Goal: Transaction & Acquisition: Purchase product/service

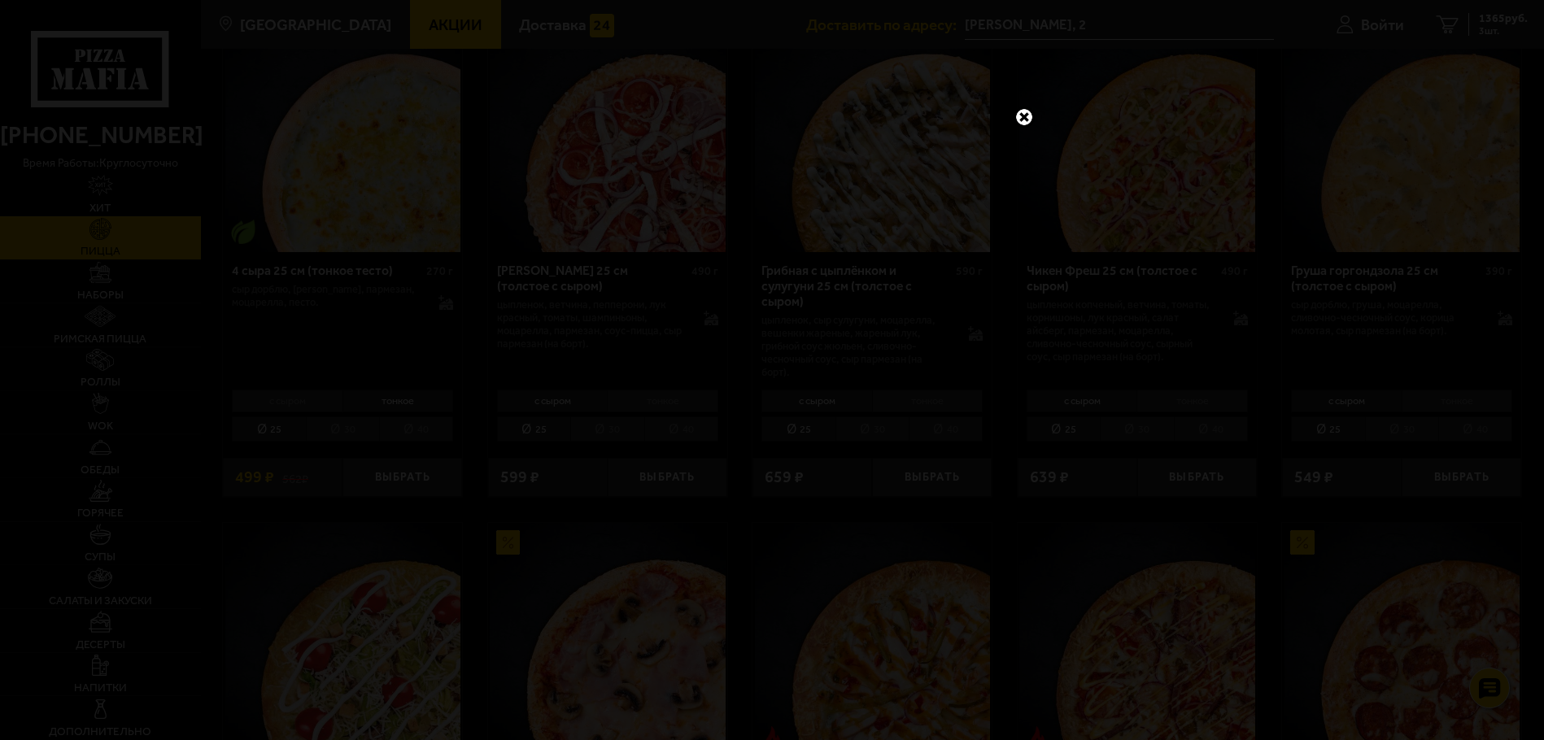
scroll to position [1119, 0]
click at [1025, 112] on link at bounding box center [1024, 117] width 21 height 21
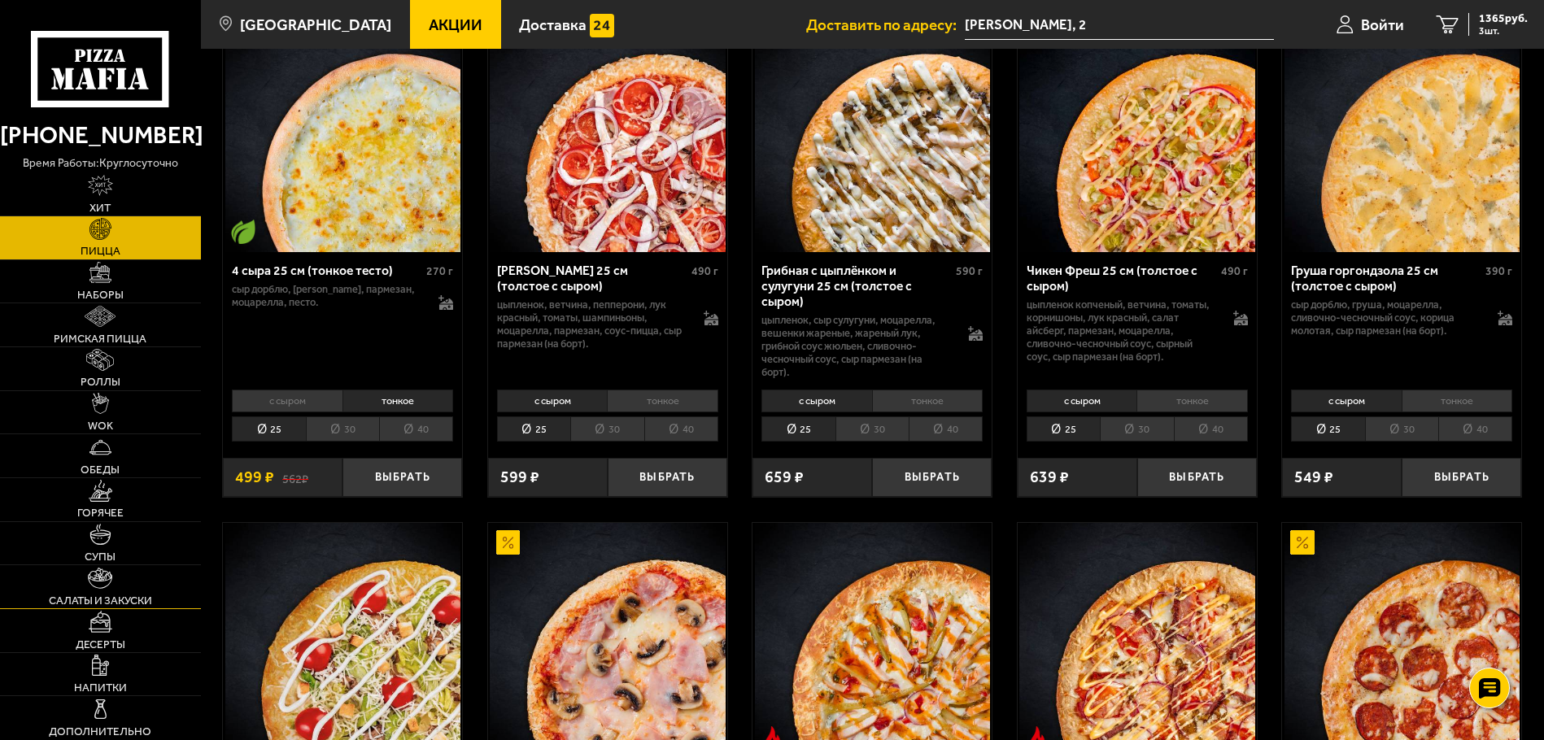
click at [88, 583] on link "Салаты и закуски" at bounding box center [100, 586] width 201 height 43
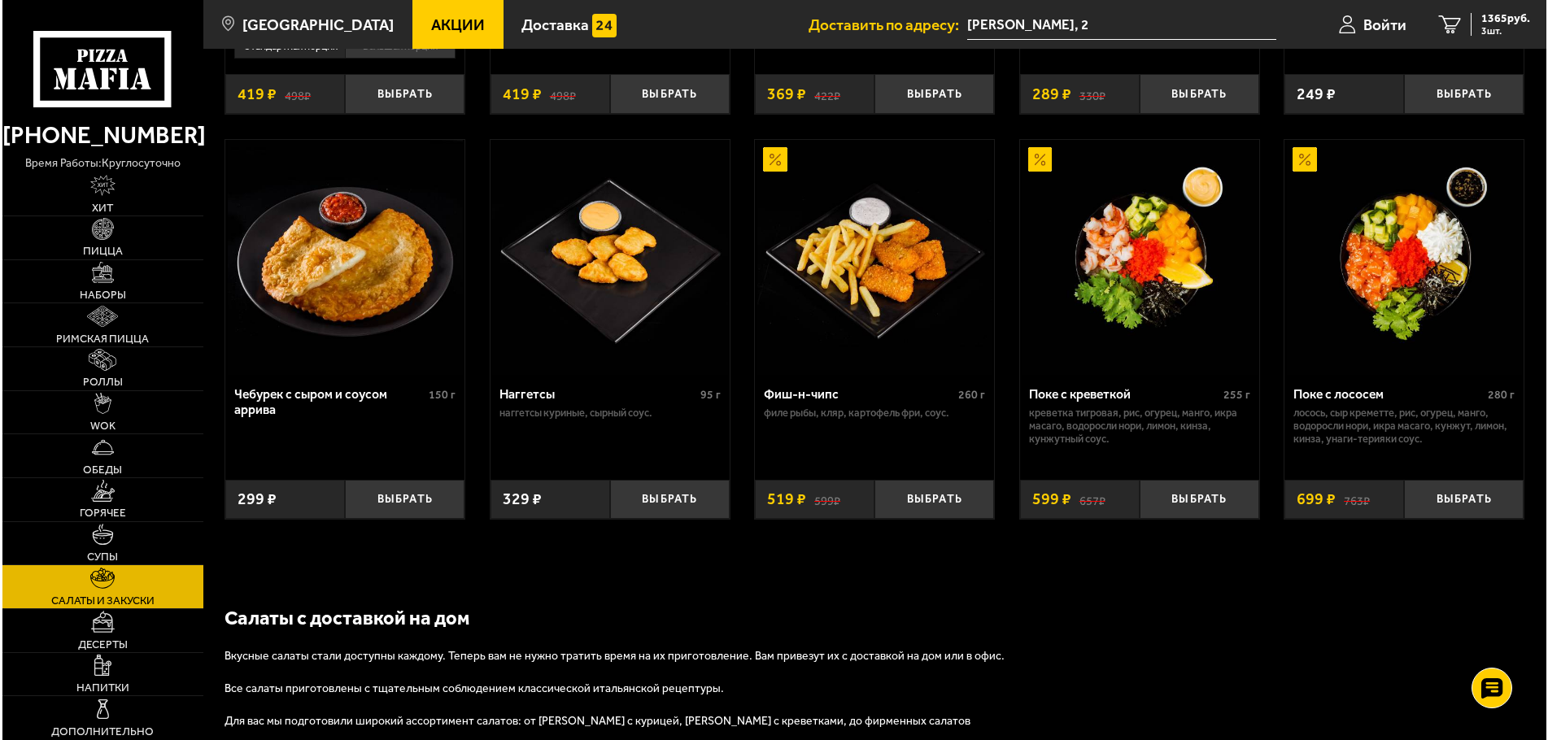
scroll to position [915, 0]
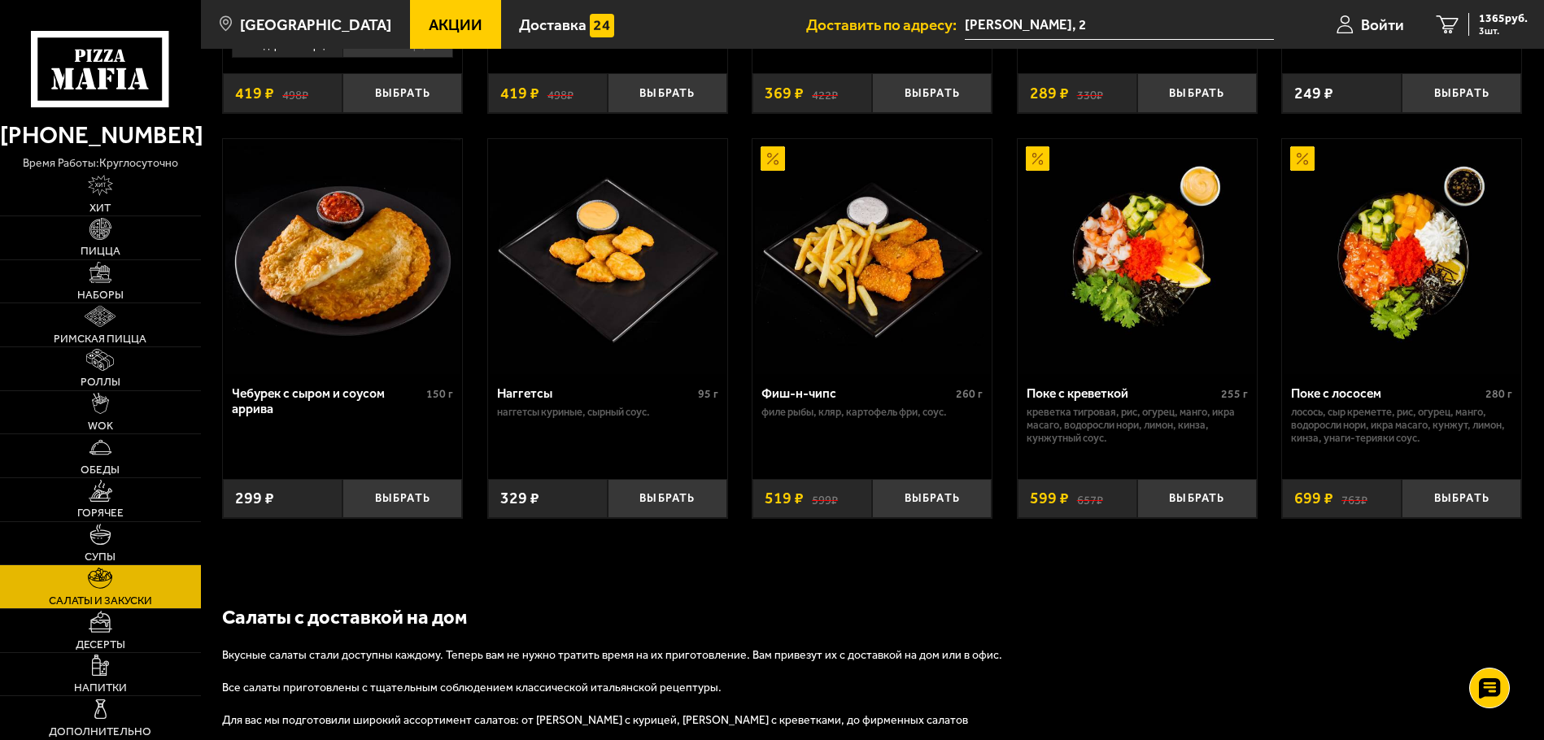
click at [1400, 305] on img at bounding box center [1403, 257] width 236 height 236
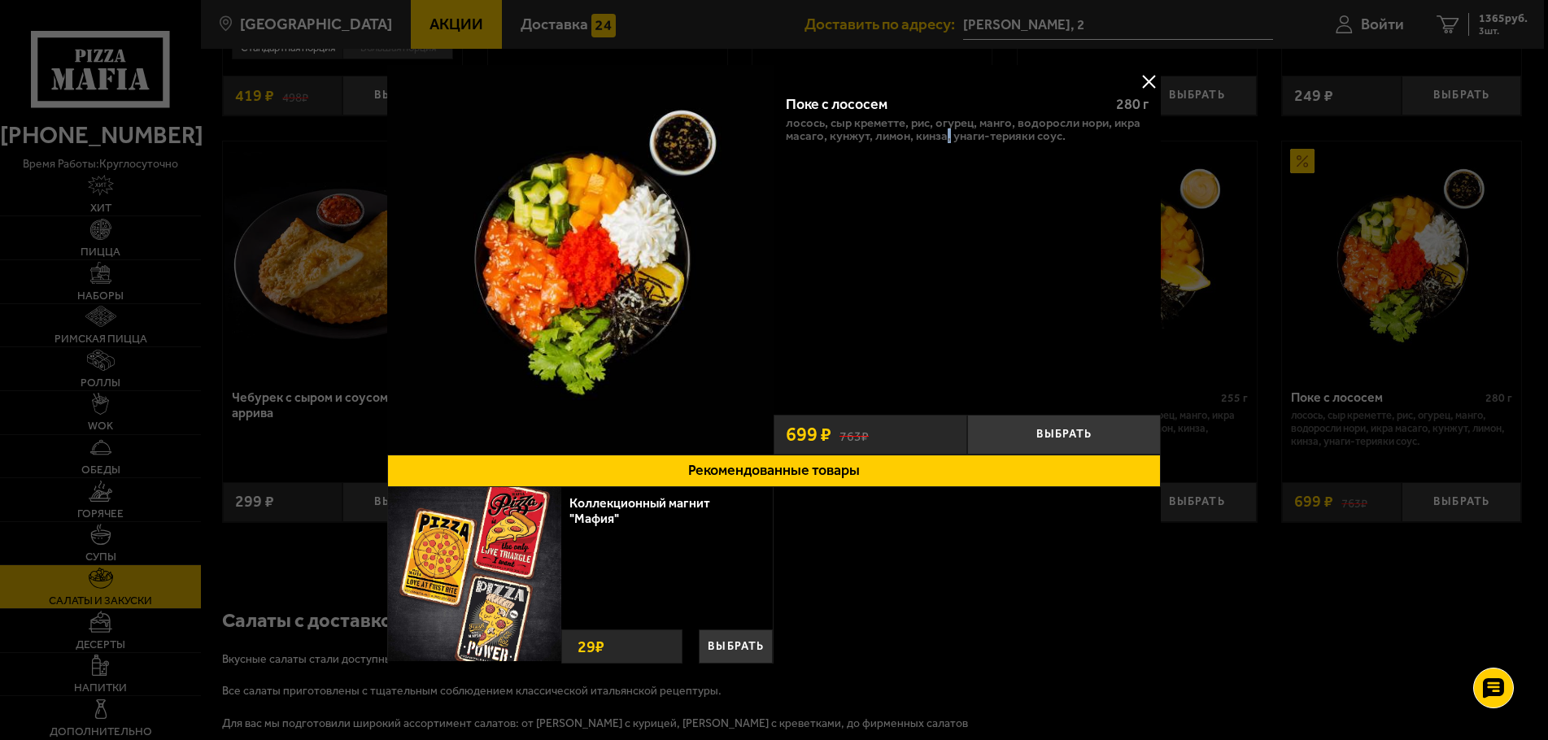
click at [945, 139] on p "лосось, Сыр креметте, рис, огурец, манго, водоросли Нори, икра масаго, кунжут, …" at bounding box center [967, 130] width 363 height 26
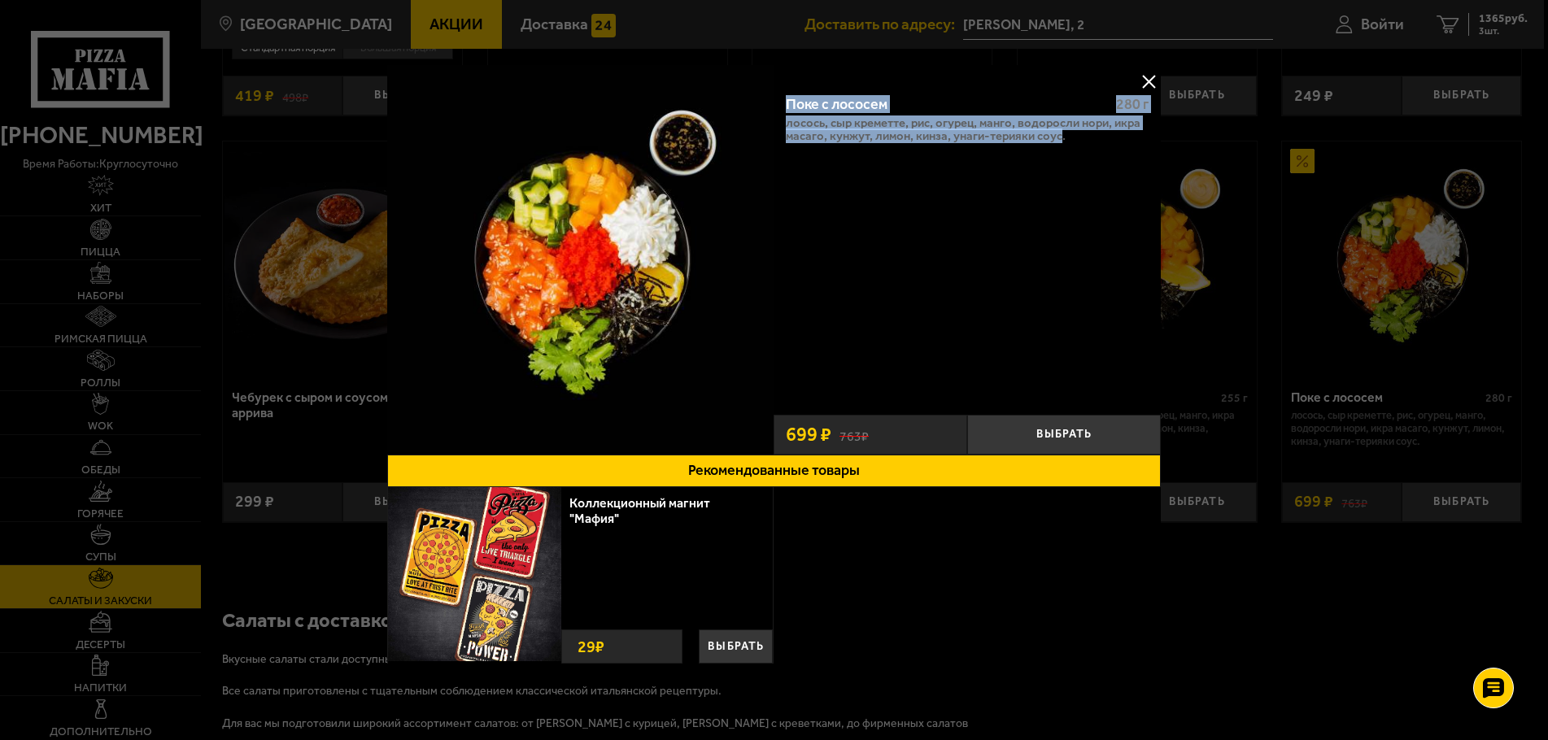
drag, startPoint x: 1059, startPoint y: 139, endPoint x: 787, endPoint y: 107, distance: 274.4
click at [787, 107] on div "Поке с лососем 280 г лосось, Сыр креметте, рис, огурец, манго, водоросли Нори, …" at bounding box center [967, 243] width 387 height 325
copy div "Поке с лососем 280 г лосось, Сыр креметте, рис, огурец, манго, водоросли Нори, …"
